Goal: Task Accomplishment & Management: Complete application form

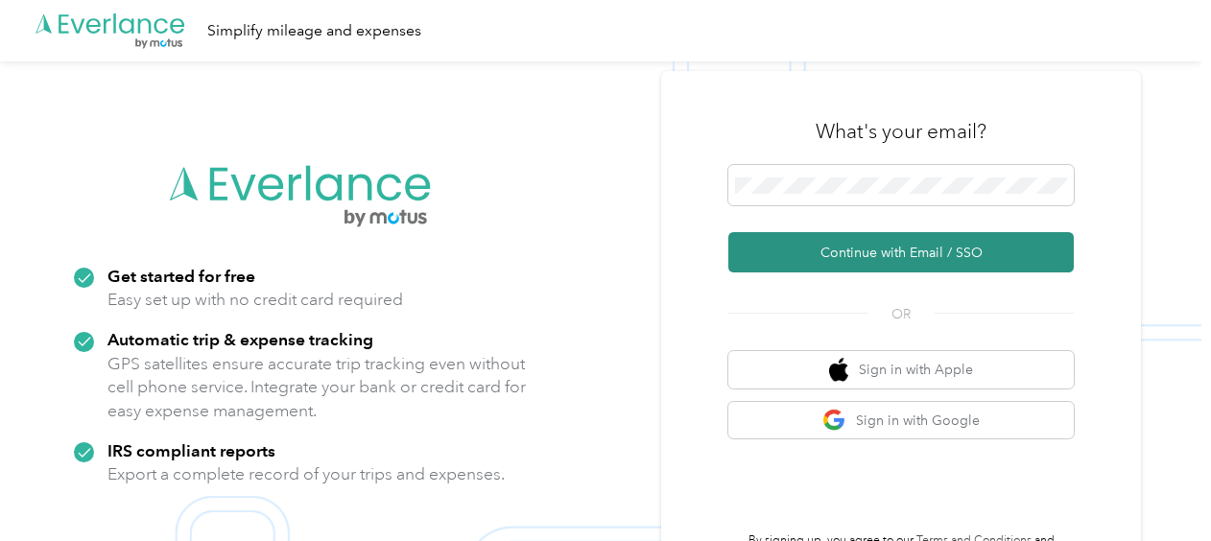
click at [823, 246] on button "Continue with Email / SSO" at bounding box center [901, 252] width 346 height 40
click at [904, 256] on button "Continue with Email / SSO" at bounding box center [901, 252] width 346 height 40
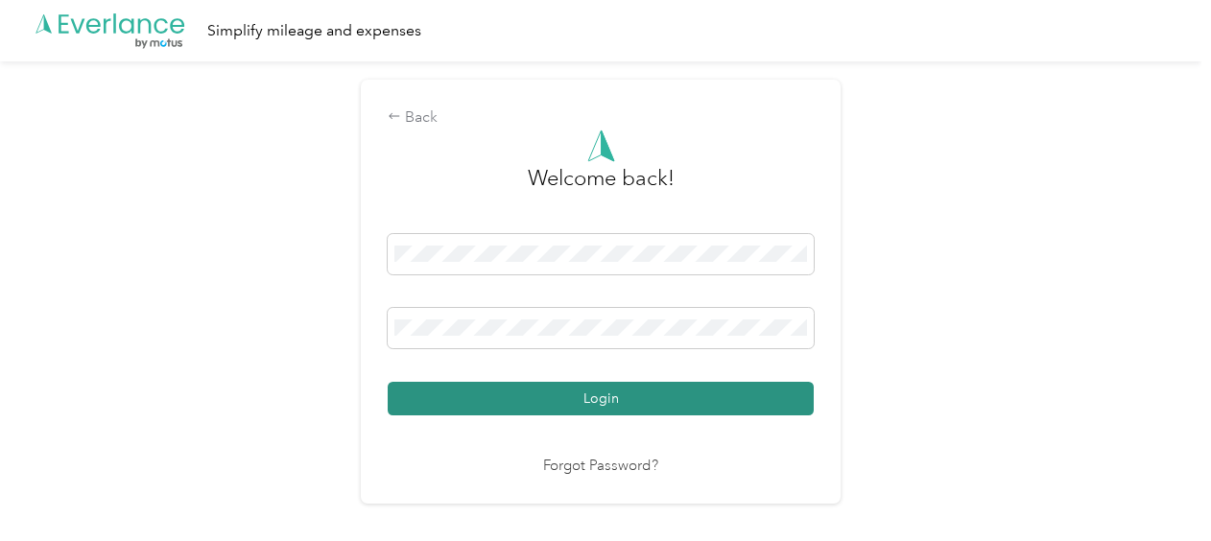
click at [631, 395] on button "Login" at bounding box center [601, 399] width 426 height 34
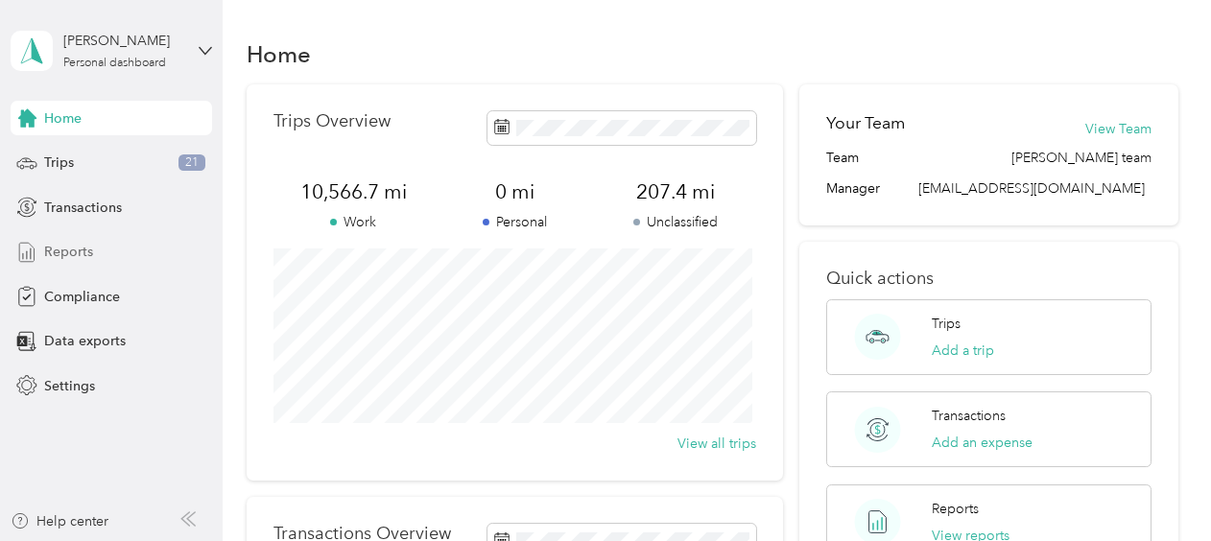
click at [76, 248] on span "Reports" at bounding box center [68, 252] width 49 height 20
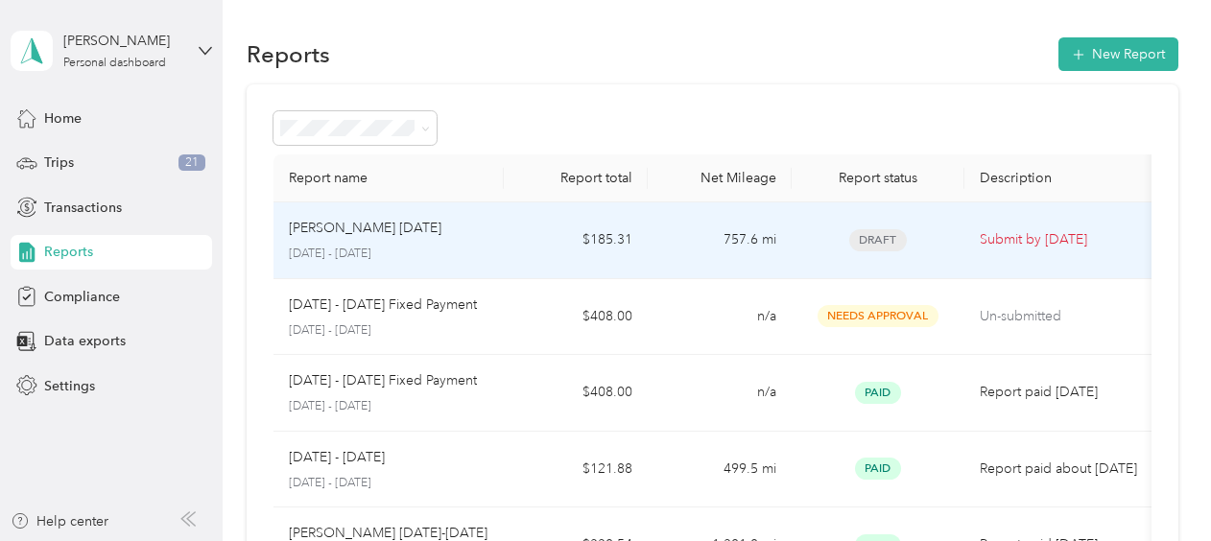
click at [418, 259] on p "[DATE] - [DATE]" at bounding box center [389, 254] width 200 height 17
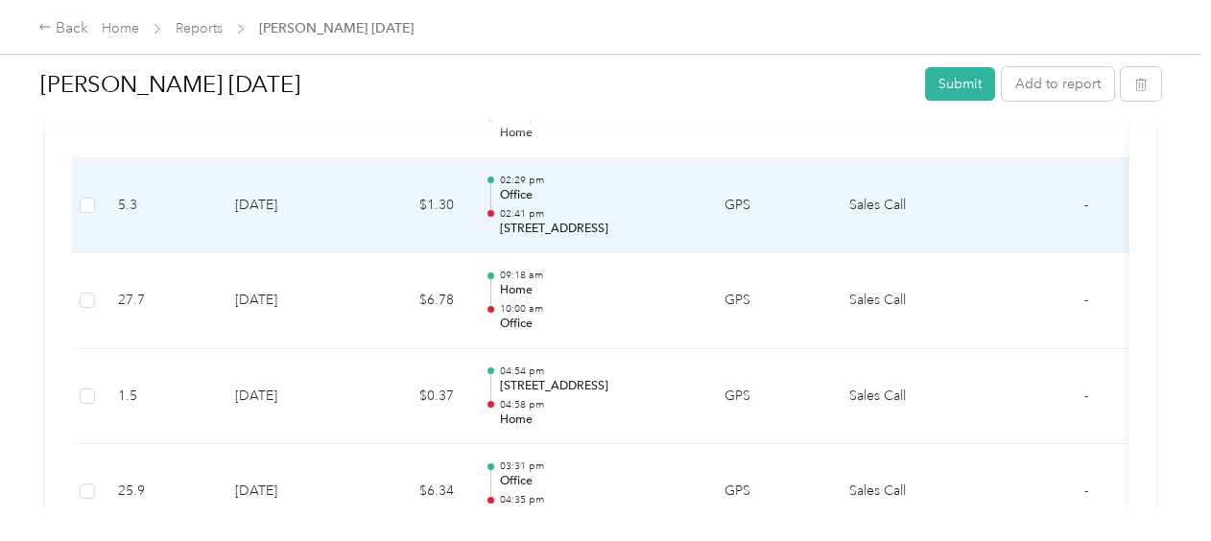
scroll to position [2140, 0]
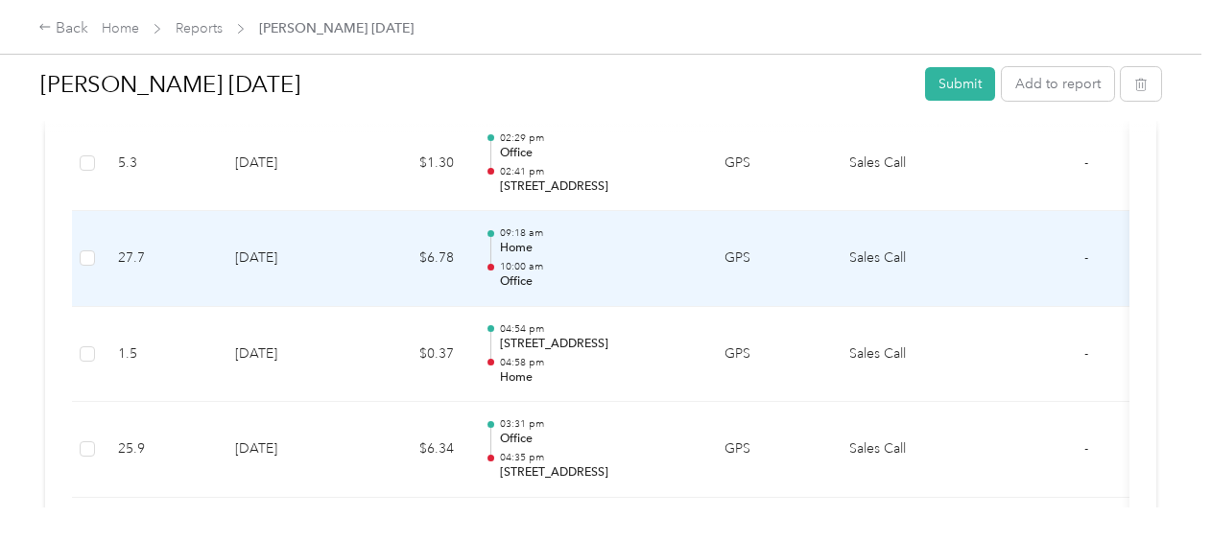
click at [641, 274] on p "Office" at bounding box center [597, 282] width 194 height 17
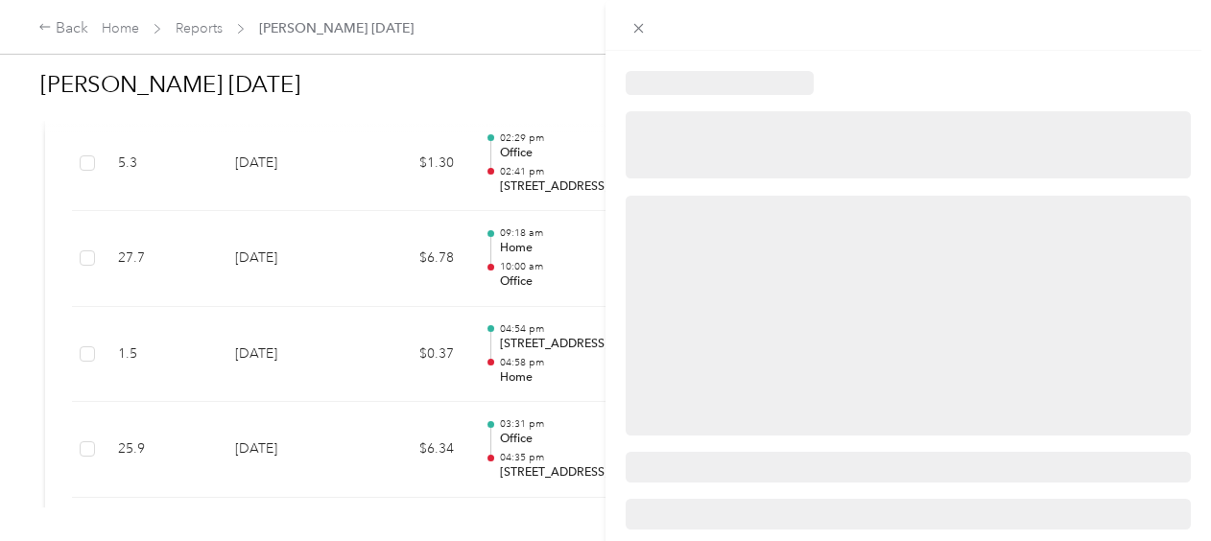
click at [573, 69] on div at bounding box center [605, 270] width 1211 height 541
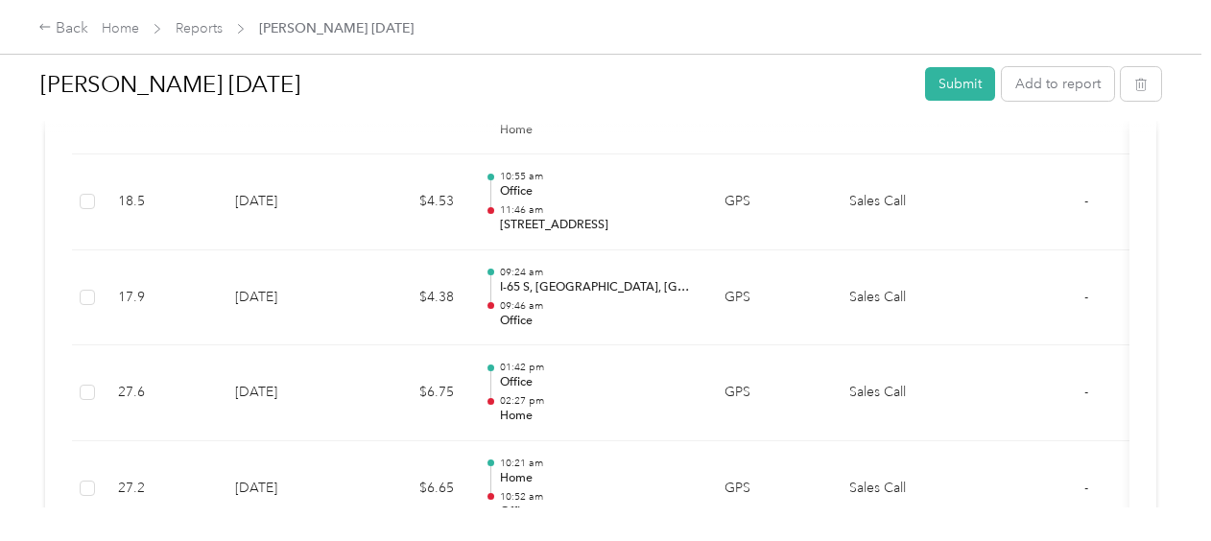
scroll to position [2529, 0]
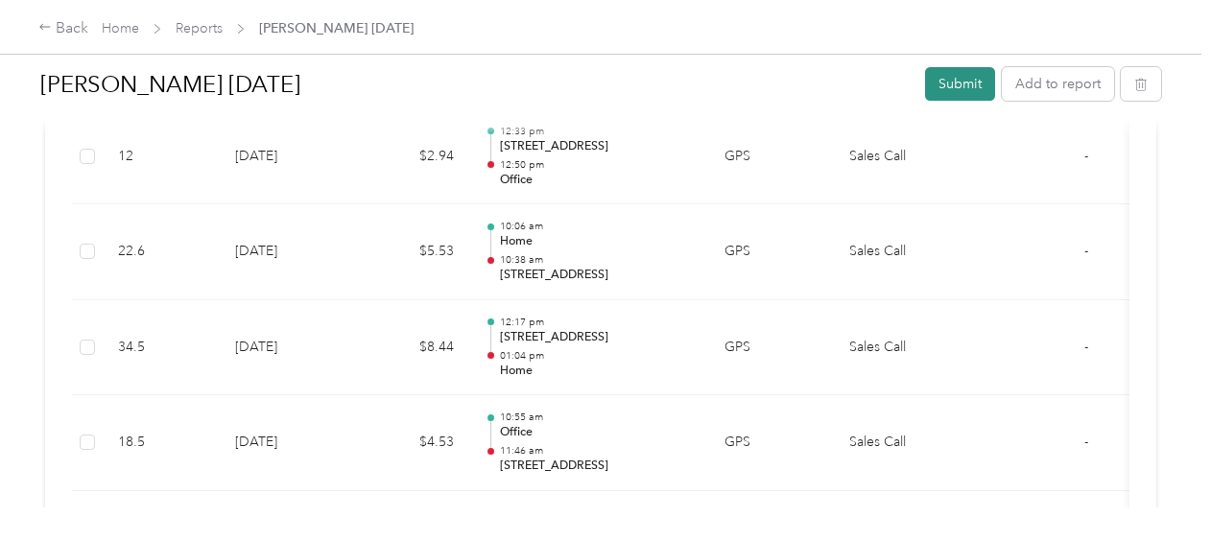
click at [953, 83] on button "Submit" at bounding box center [960, 84] width 70 height 34
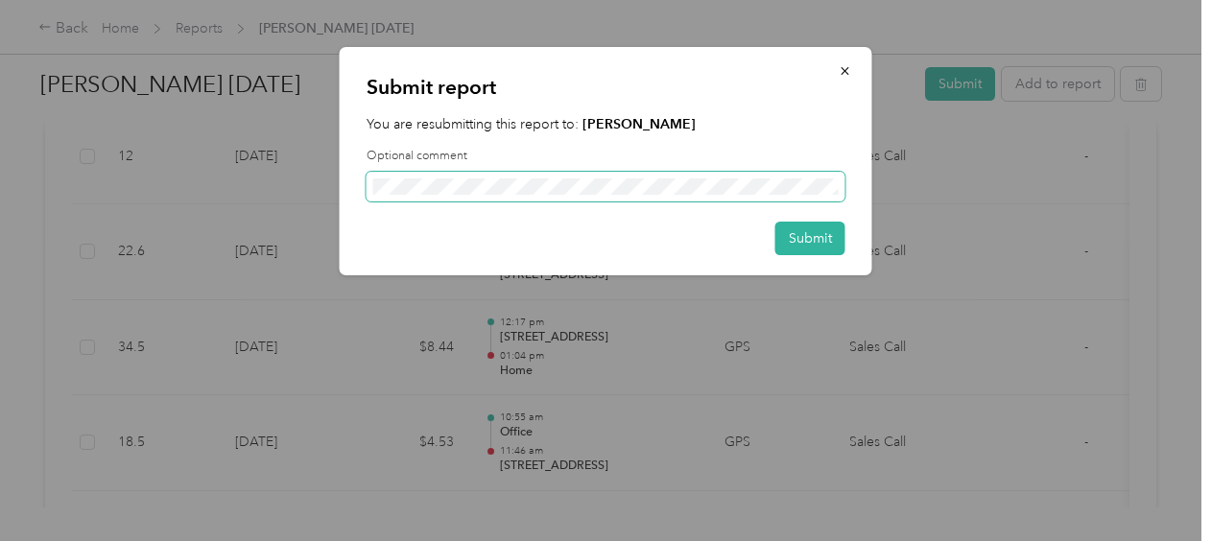
click at [614, 173] on span at bounding box center [606, 187] width 479 height 31
click at [595, 175] on span at bounding box center [606, 187] width 479 height 31
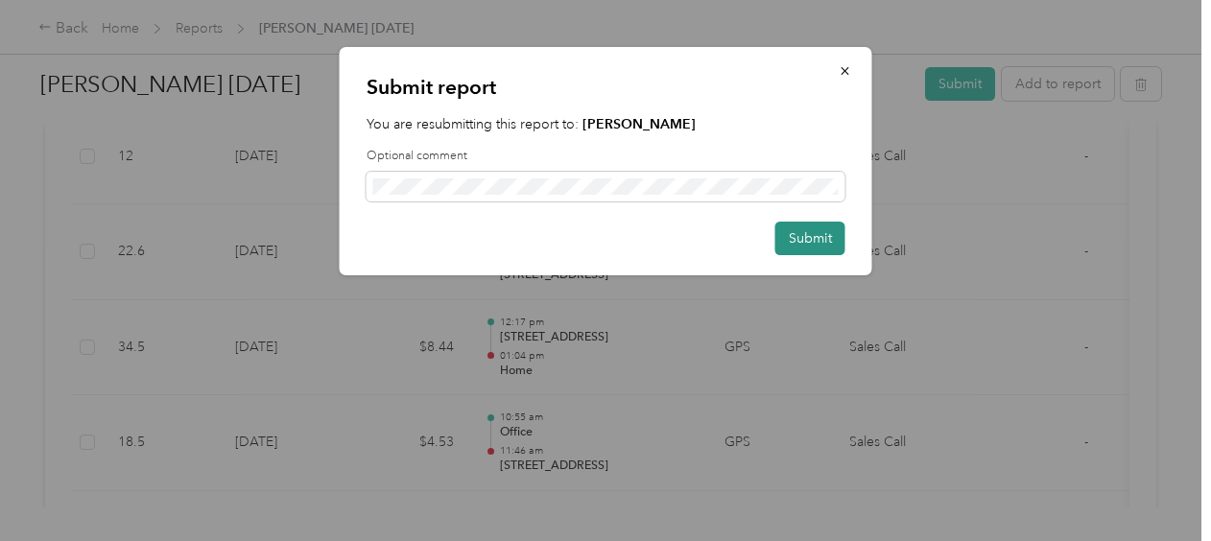
click at [825, 242] on button "Submit" at bounding box center [811, 239] width 70 height 34
click at [825, 242] on button "Submit" at bounding box center [800, 239] width 90 height 34
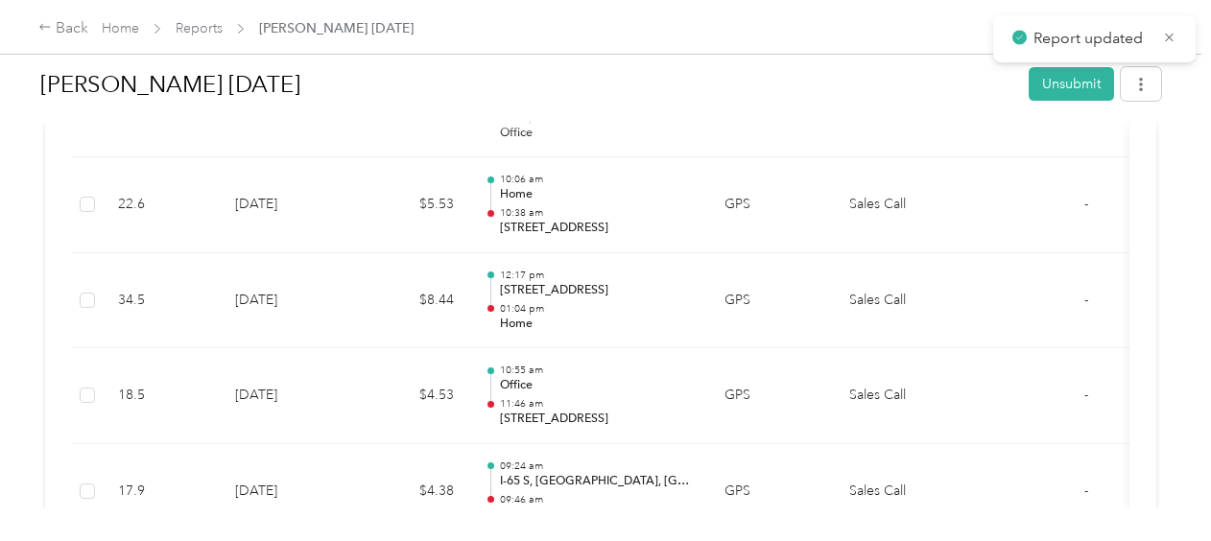
scroll to position [2482, 0]
